Goal: Task Accomplishment & Management: Use online tool/utility

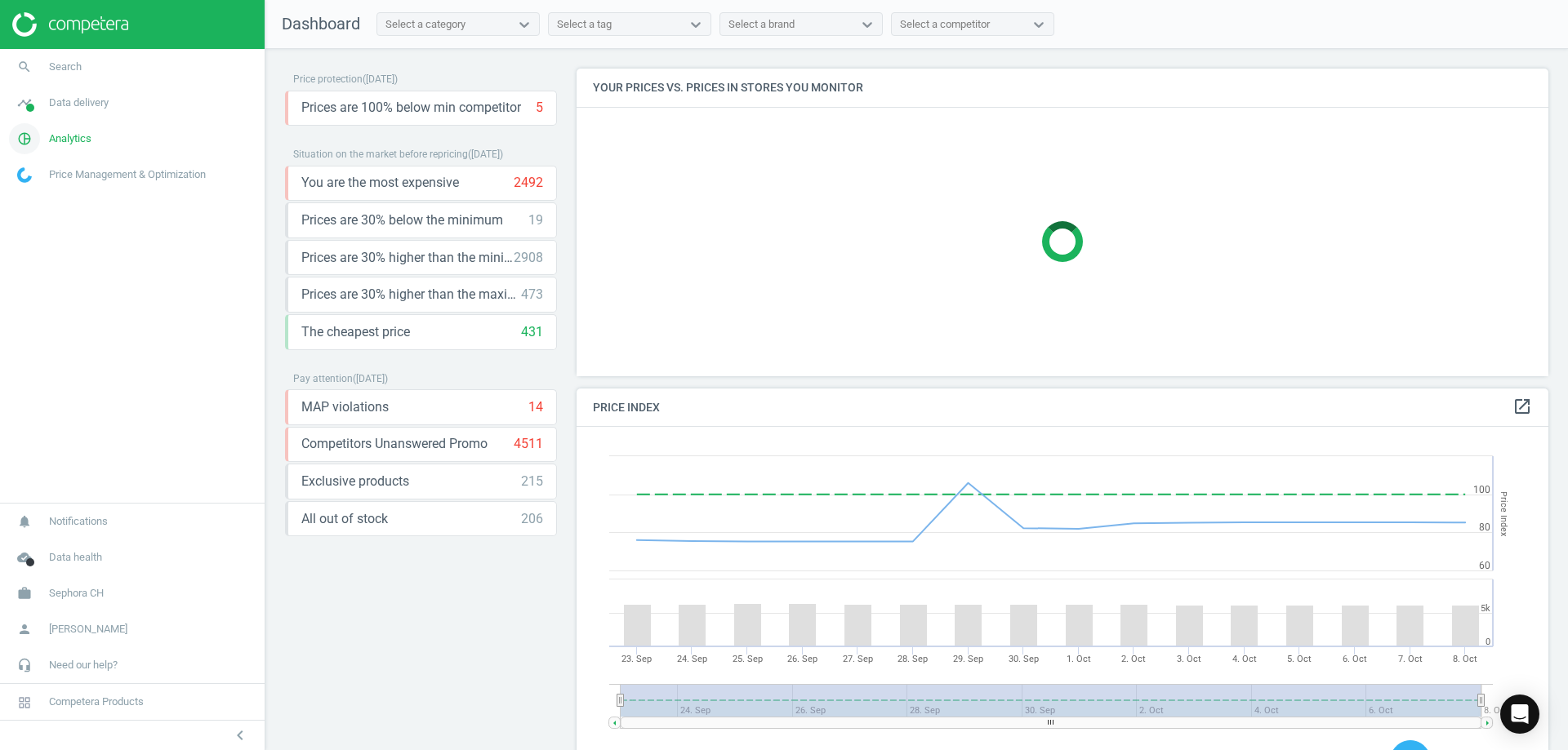
scroll to position [349, 985]
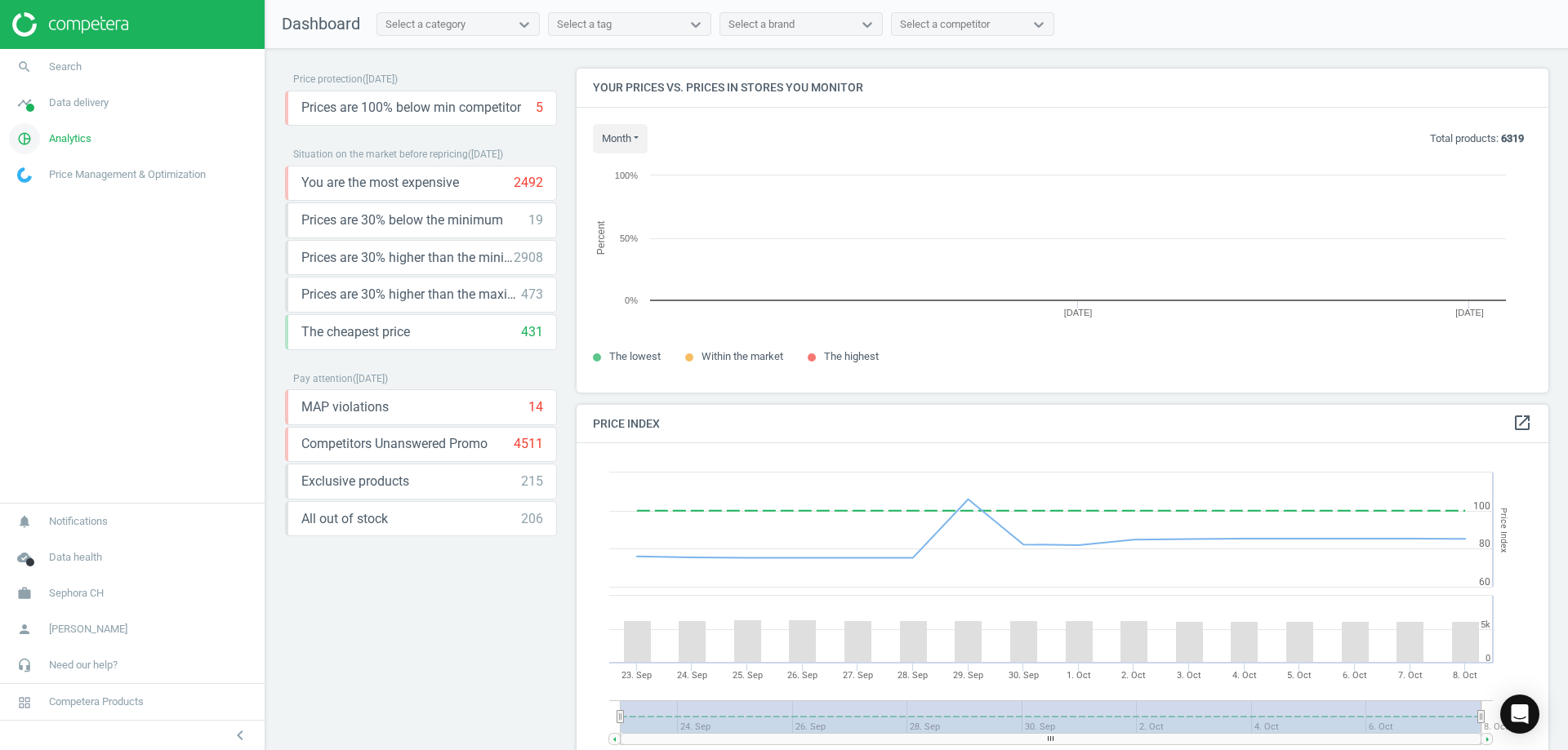
click at [68, 138] on span "Analytics" at bounding box center [70, 138] width 42 height 15
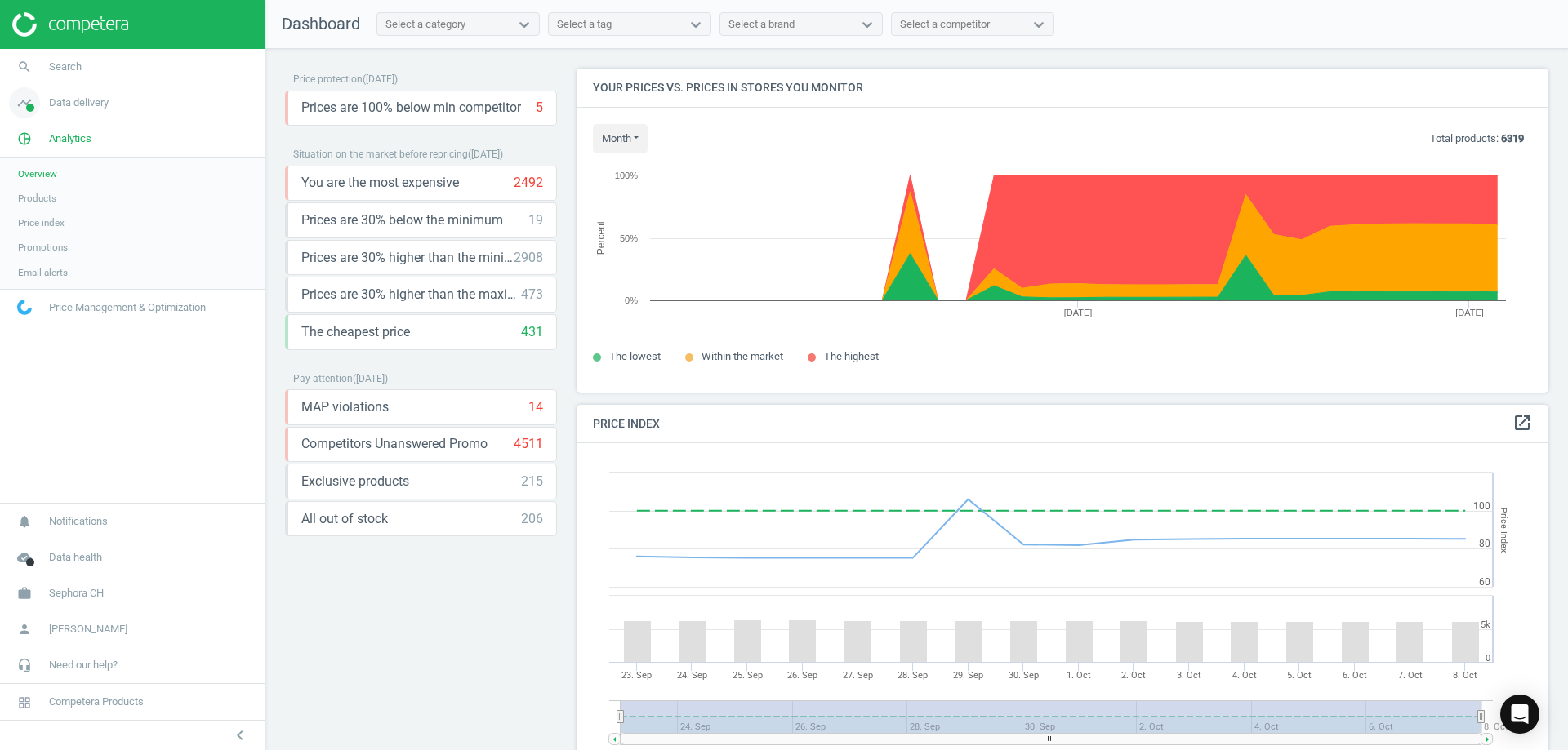
click at [87, 107] on span "Data delivery" at bounding box center [79, 103] width 60 height 15
click at [60, 209] on span "Rematching" at bounding box center [42, 211] width 50 height 13
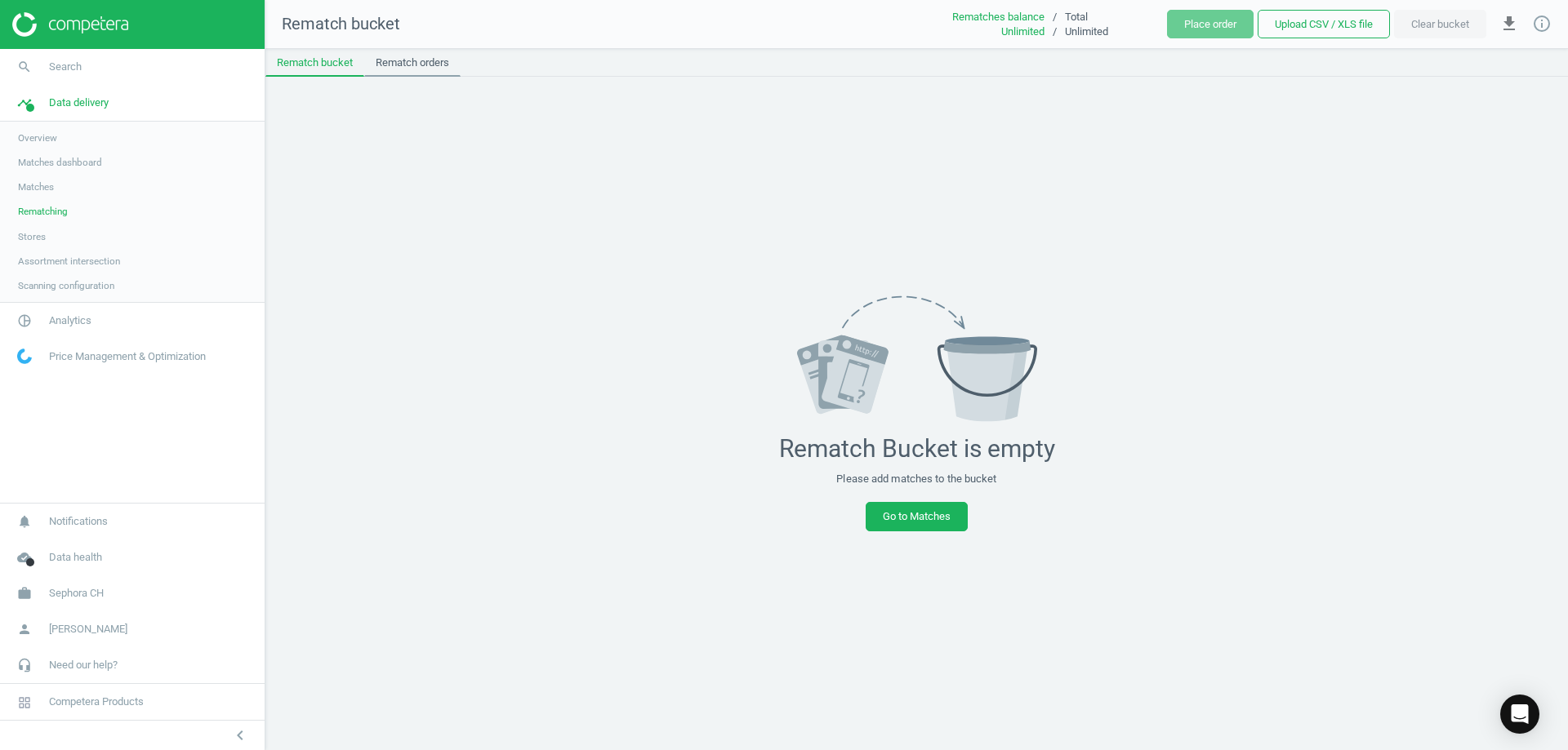
click at [407, 69] on link "Rematch orders" at bounding box center [412, 63] width 96 height 28
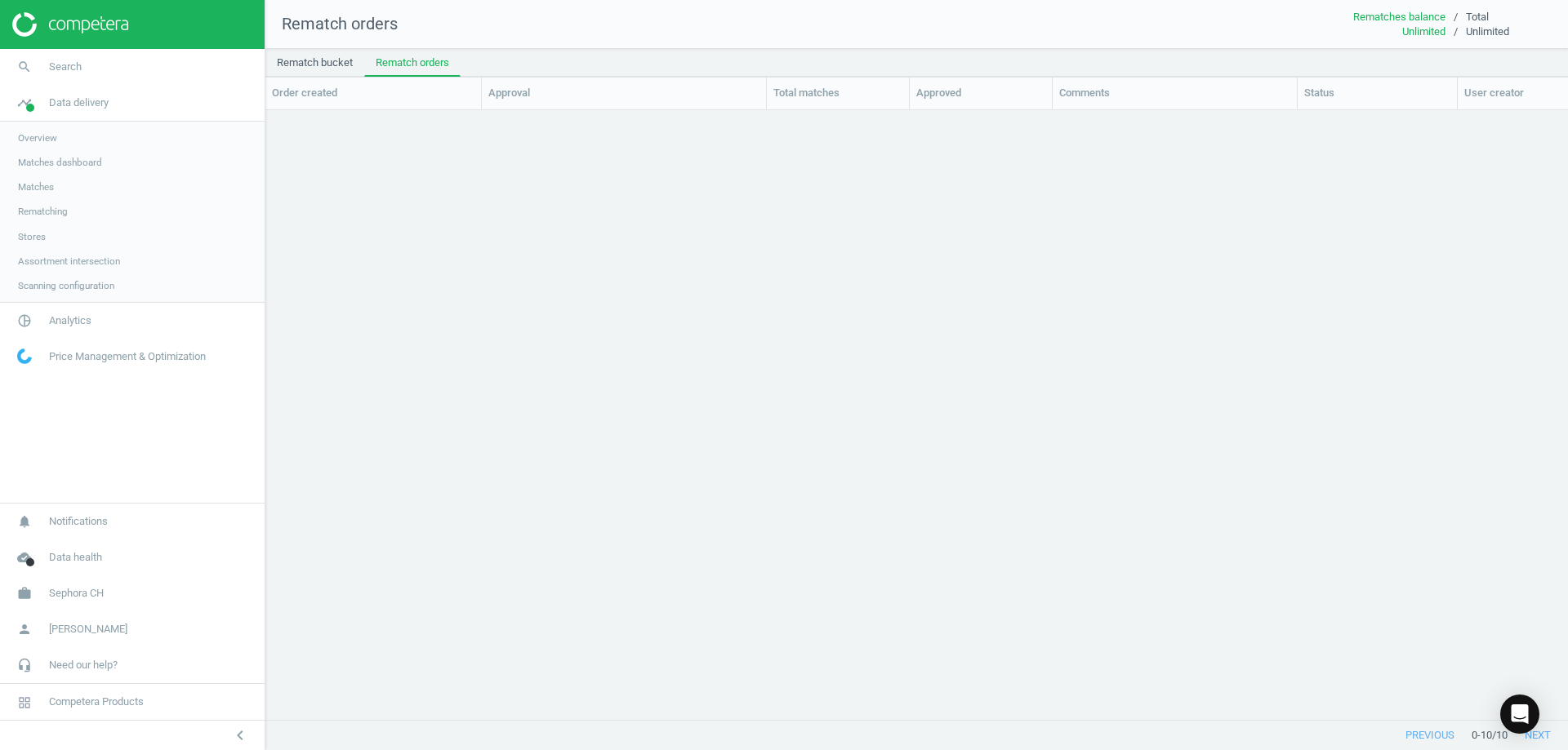
scroll to position [585, 1291]
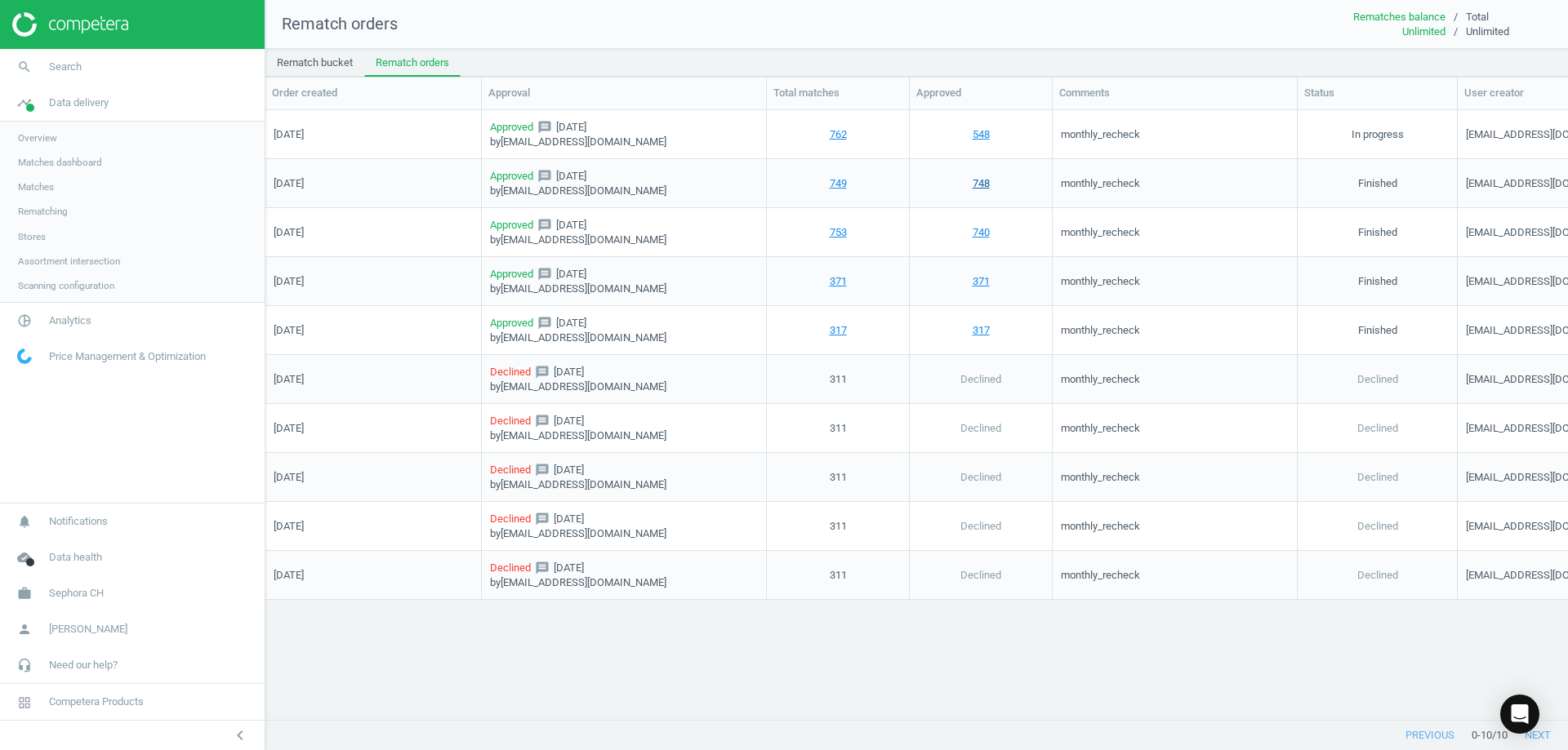
click at [978, 186] on link "748" at bounding box center [981, 182] width 17 height 15
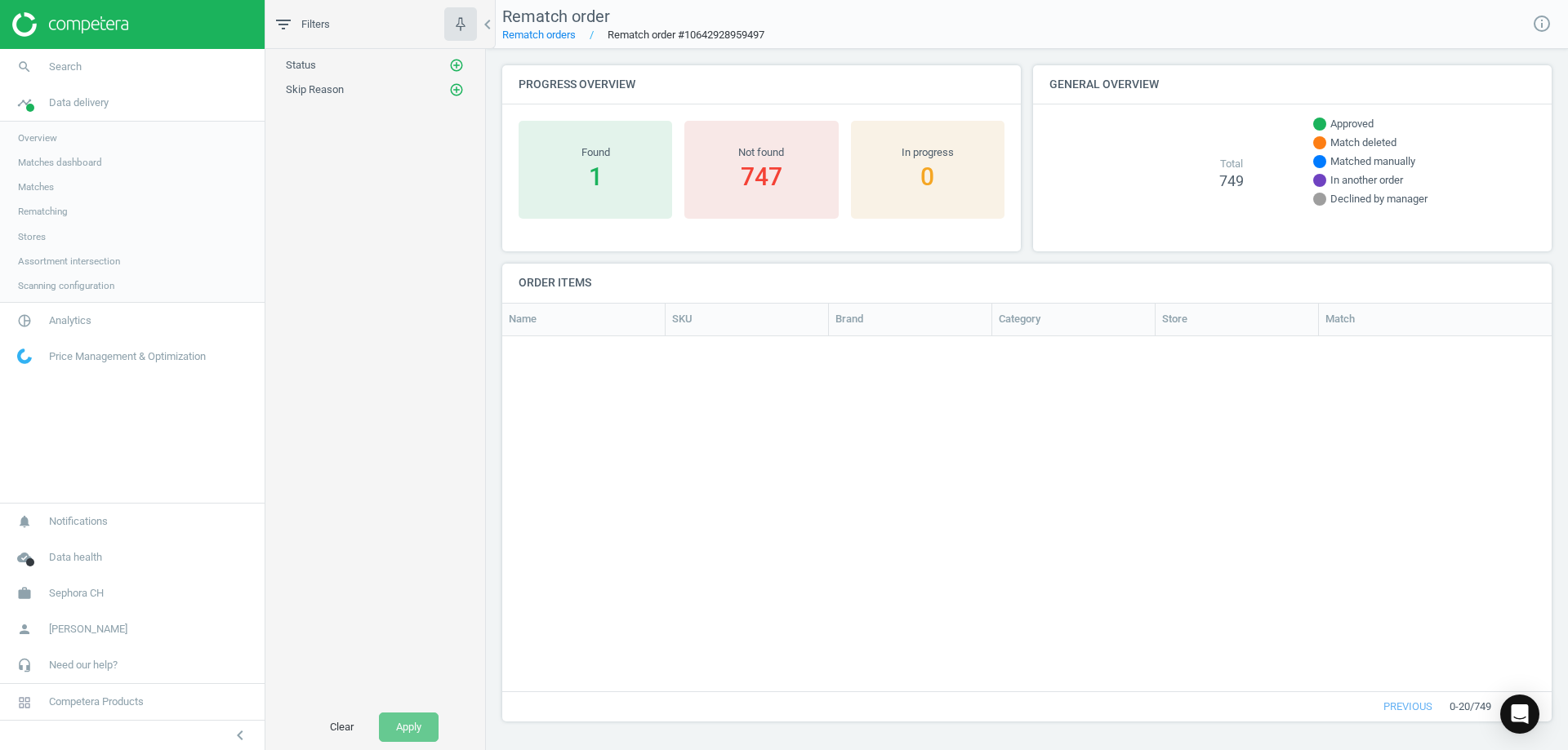
scroll to position [13, 13]
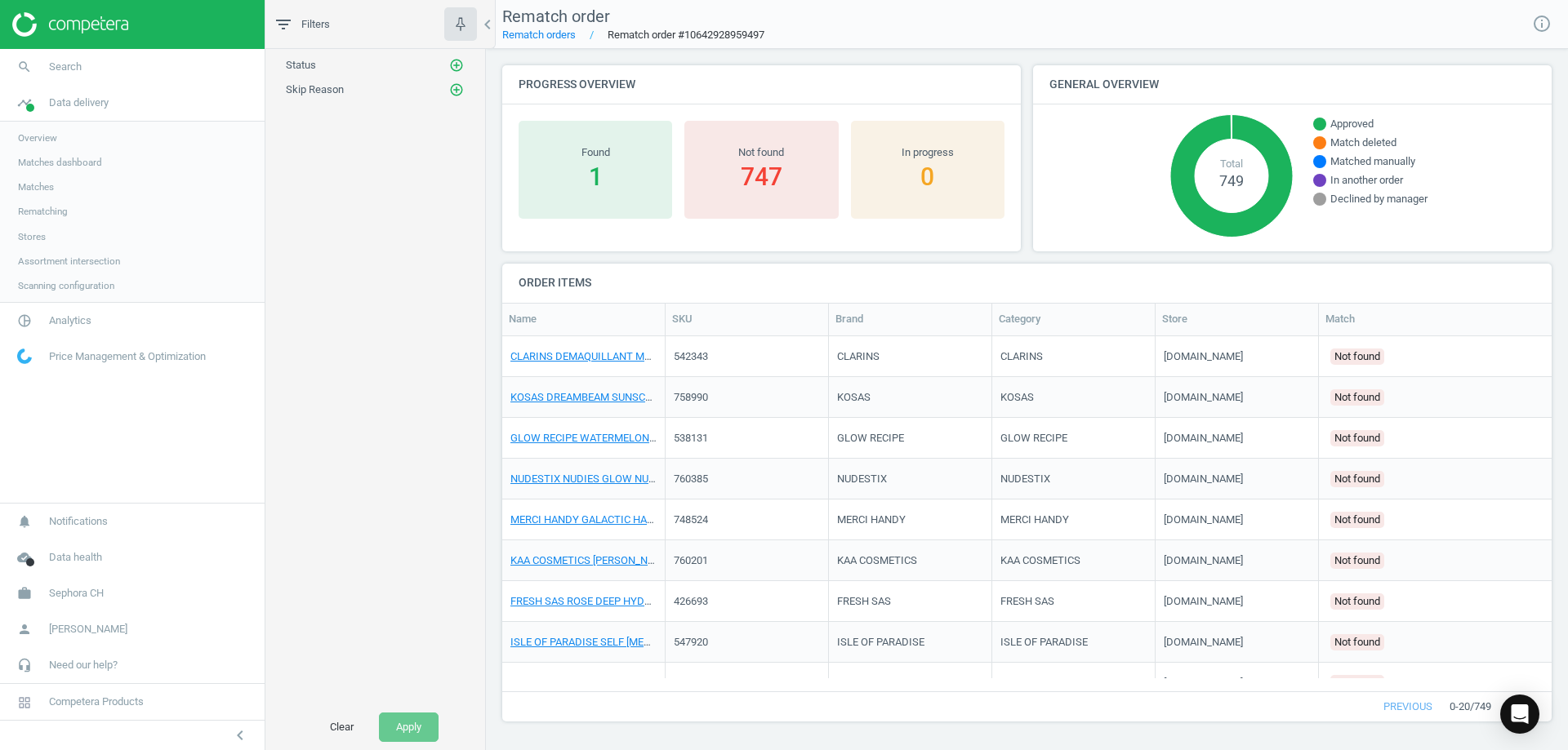
click at [590, 164] on div "1" at bounding box center [595, 177] width 137 height 33
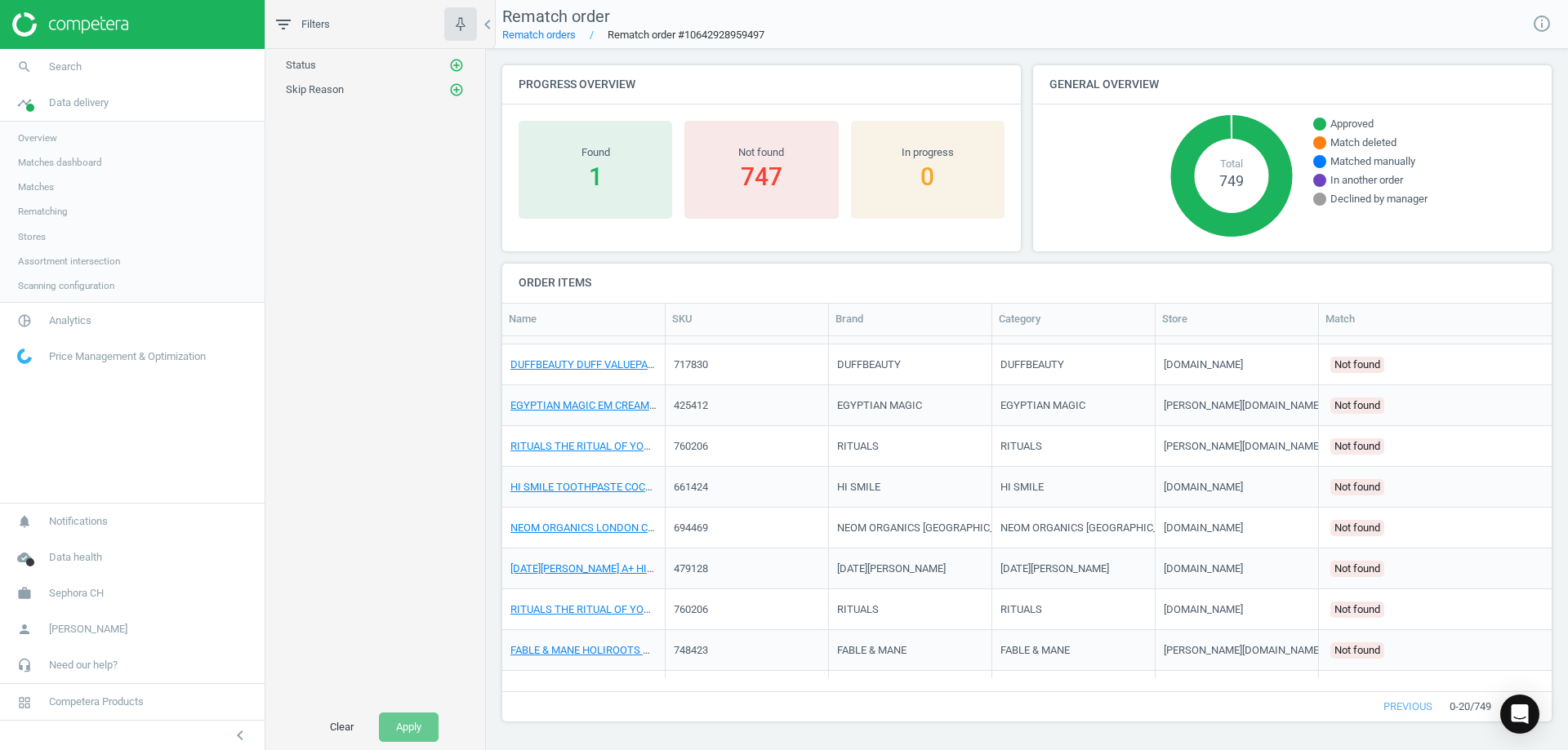
scroll to position [0, 0]
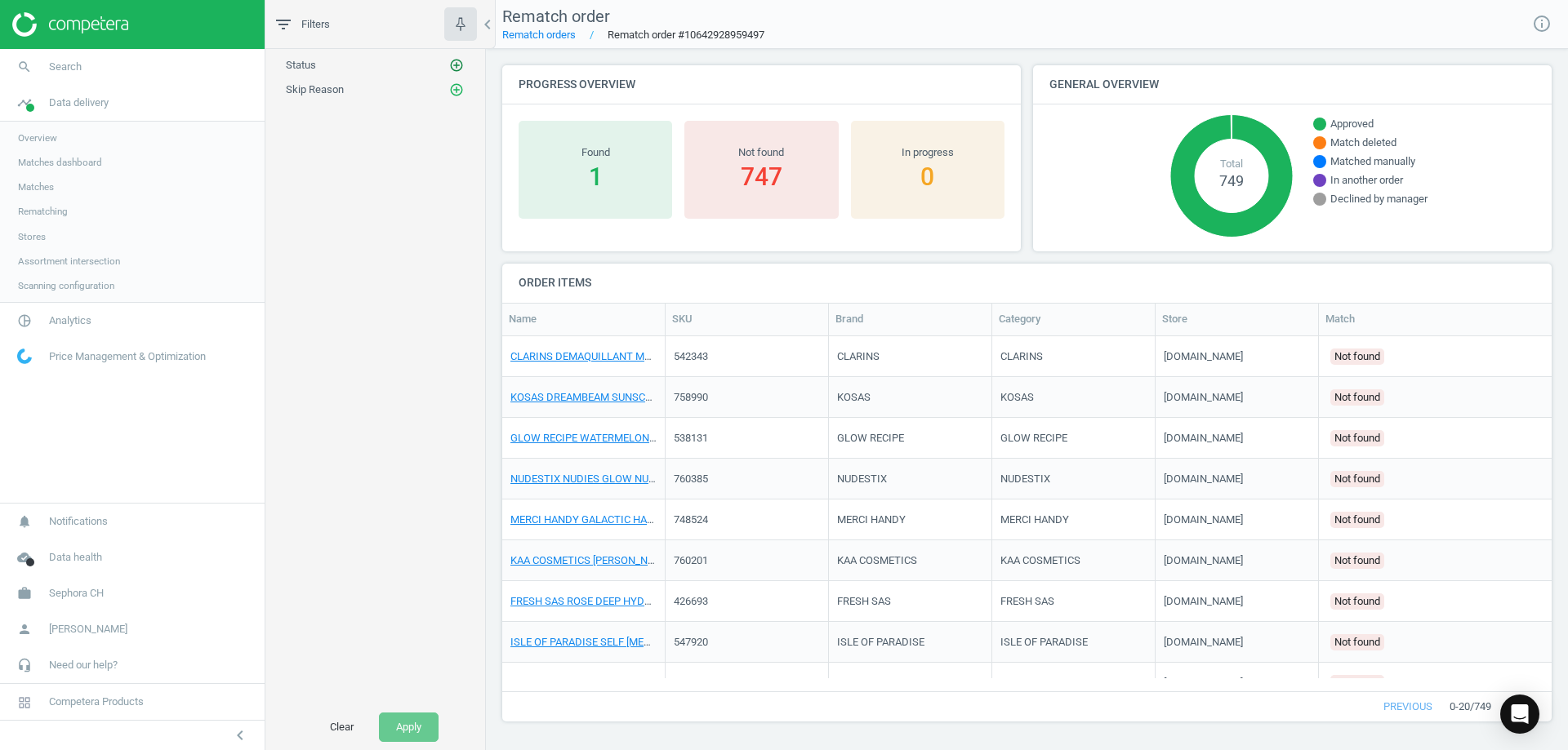
click at [464, 69] on button "add_circle_outline" at bounding box center [456, 65] width 17 height 17
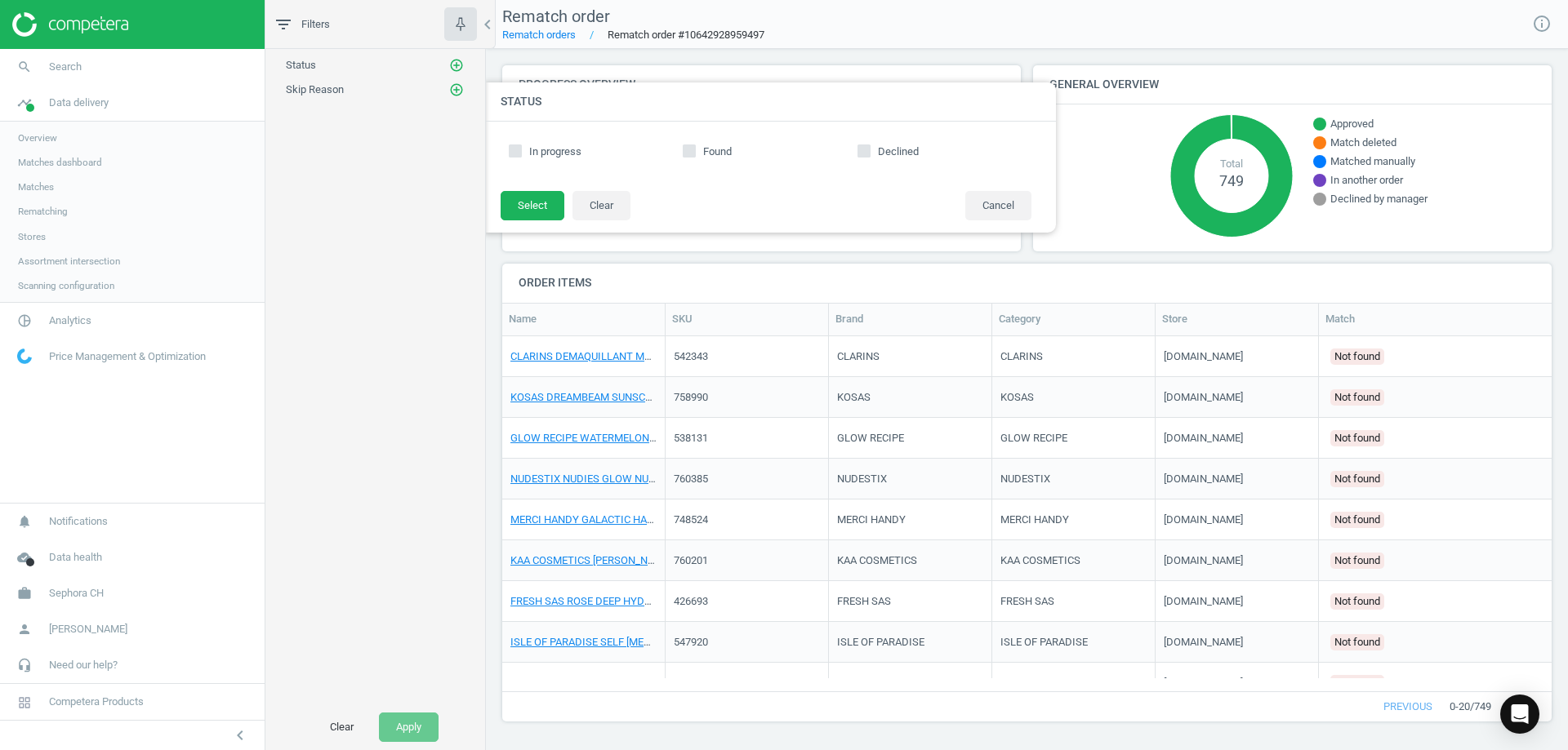
click at [695, 149] on icon at bounding box center [688, 151] width 13 height 13
click at [695, 149] on input "Found" at bounding box center [689, 151] width 11 height 11
checkbox input "true"
click at [527, 204] on button "Select" at bounding box center [533, 205] width 63 height 29
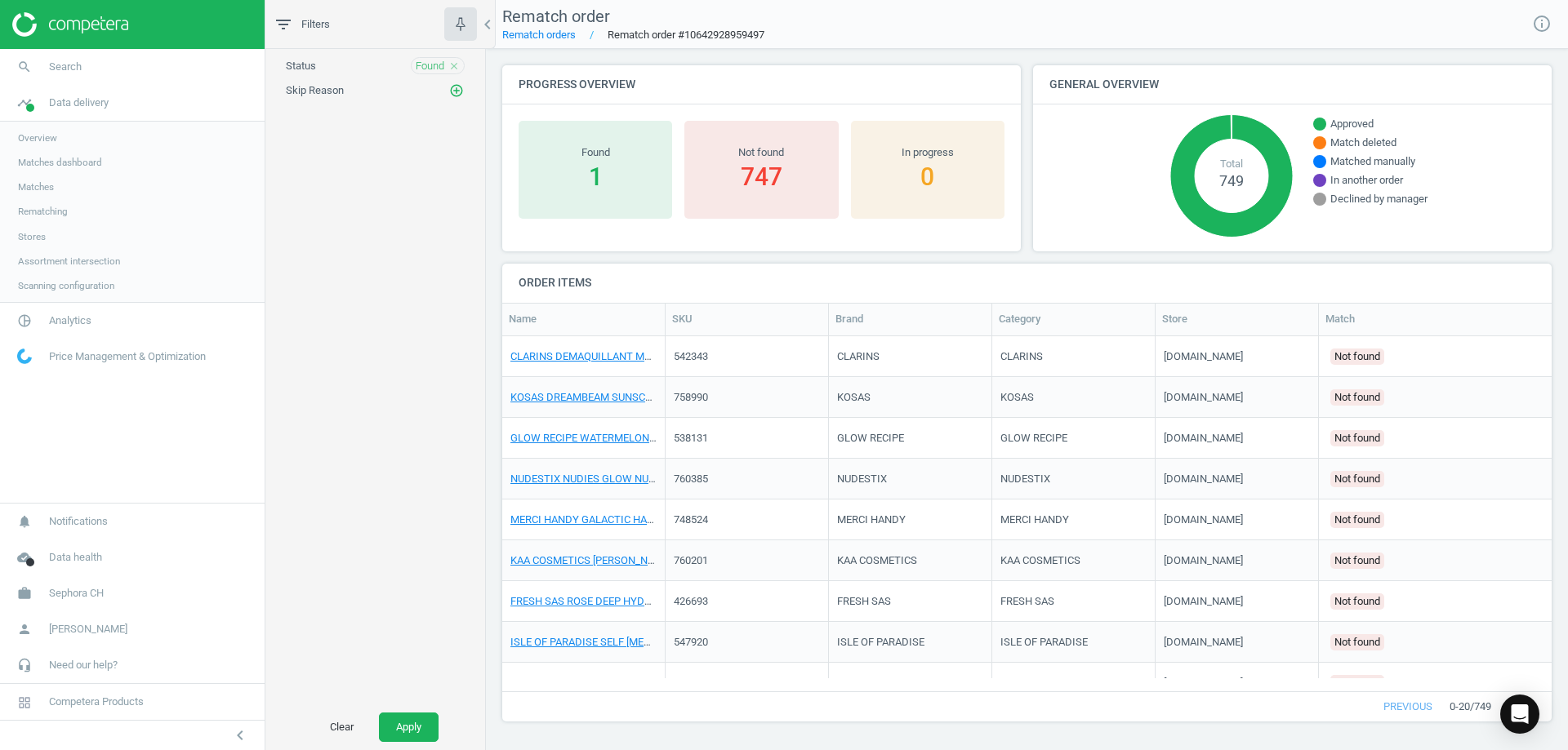
click at [398, 717] on button "Apply" at bounding box center [409, 727] width 60 height 29
